Goal: Information Seeking & Learning: Learn about a topic

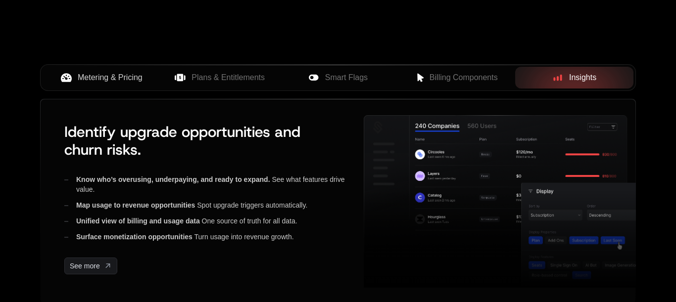
click at [127, 84] on span "Metering & Pricing" at bounding box center [110, 78] width 65 height 12
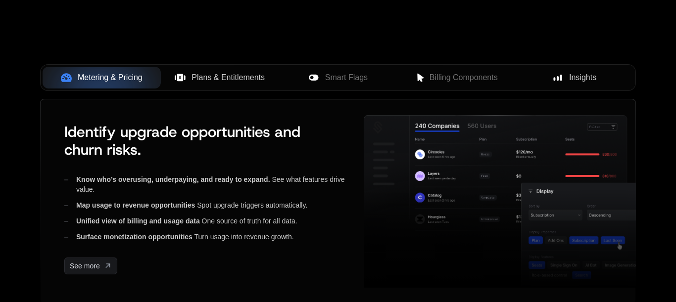
click at [223, 84] on span "Plans & Entitlements" at bounding box center [227, 78] width 73 height 12
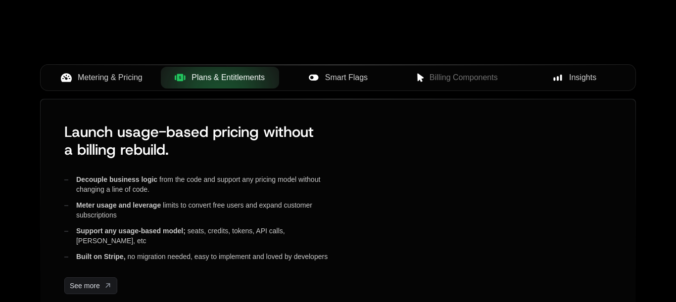
click at [311, 81] on icon at bounding box center [313, 78] width 9 height 6
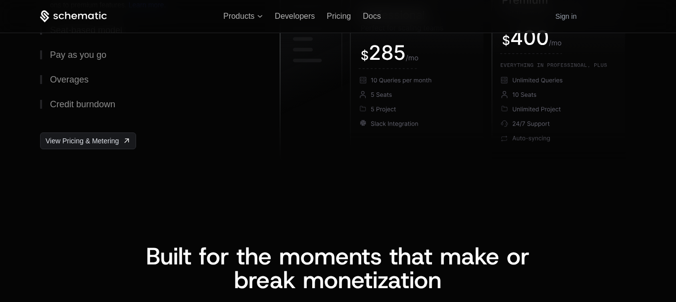
scroll to position [1567, 0]
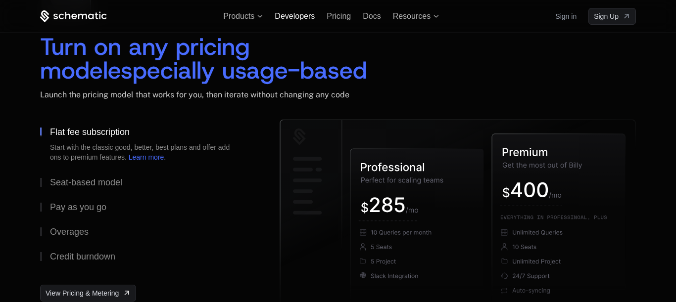
click at [281, 15] on span "Developers" at bounding box center [294, 16] width 40 height 8
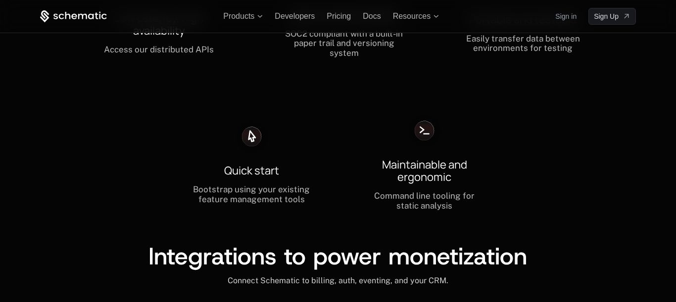
scroll to position [2140, 0]
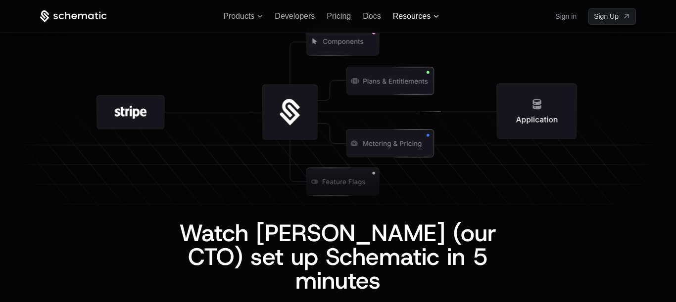
click at [430, 16] on span "Resources" at bounding box center [412, 16] width 38 height 9
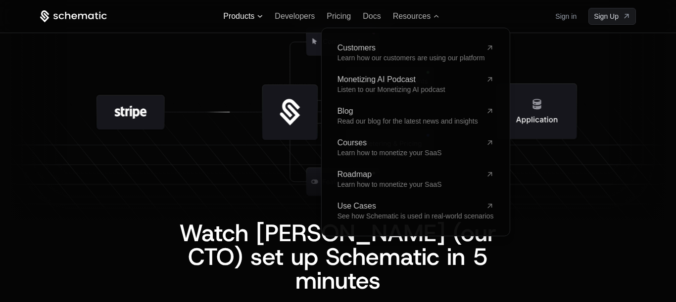
click at [223, 15] on span "Products" at bounding box center [238, 16] width 31 height 9
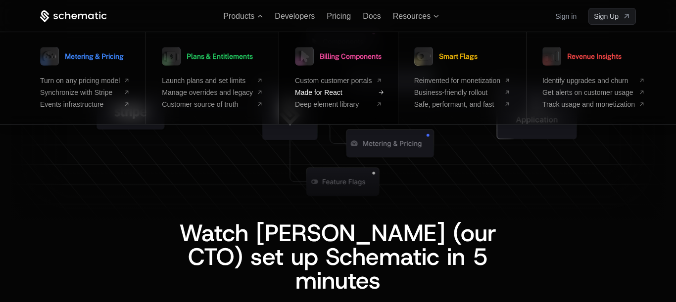
click at [372, 96] on span "Made for React" at bounding box center [333, 93] width 77 height 8
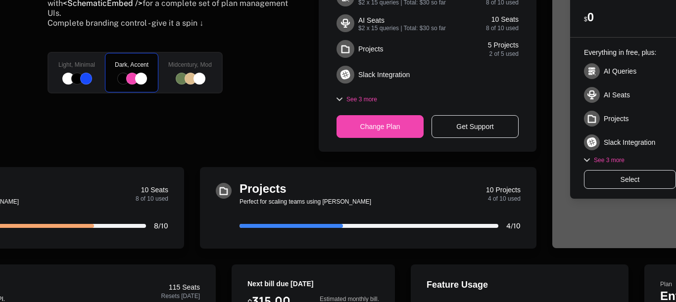
scroll to position [457, 0]
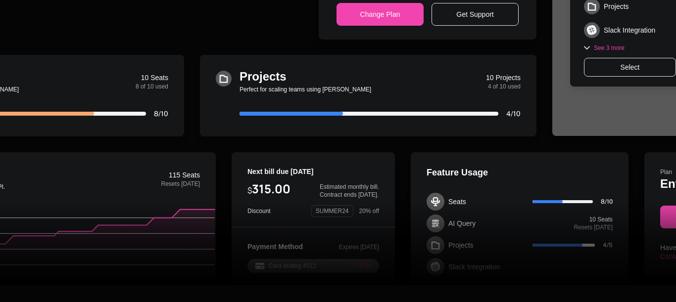
scroll to position [261, 0]
